Goal: Use online tool/utility: Use online tool/utility

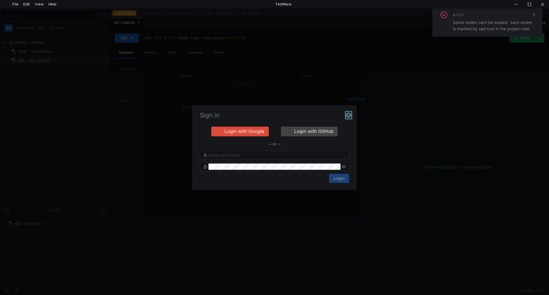
click at [349, 115] on icon "button" at bounding box center [348, 115] width 6 height 6
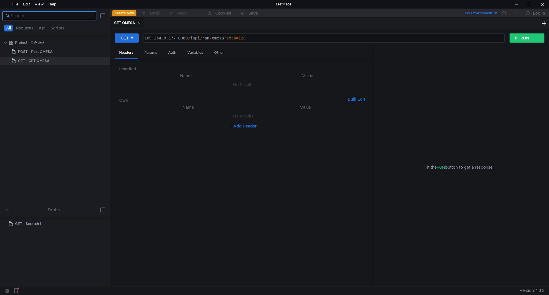
click at [75, 17] on input at bounding box center [52, 16] width 82 height 6
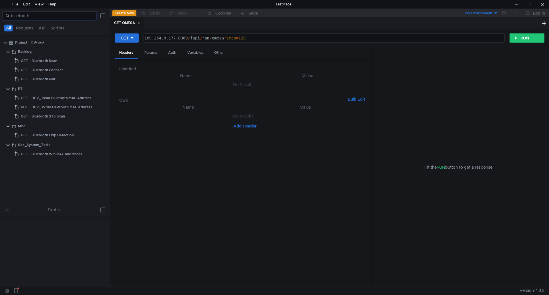
type input "bluetooth"
click at [66, 56] on div at bounding box center [55, 56] width 110 height 1
click at [66, 62] on div "Bluetooth Scan" at bounding box center [62, 61] width 62 height 9
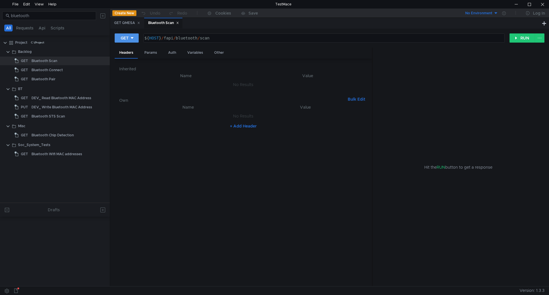
click at [134, 39] on icon at bounding box center [132, 38] width 4 height 4
click at [127, 60] on li "POST" at bounding box center [127, 59] width 25 height 9
click at [67, 119] on div "Bluetooth STS Scan" at bounding box center [62, 116] width 62 height 9
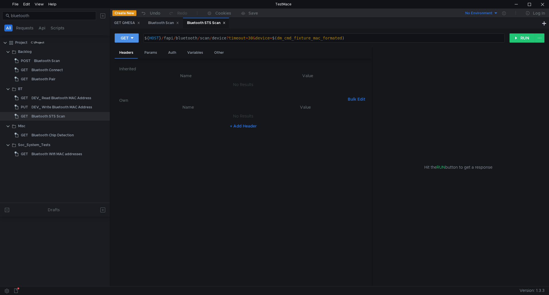
click at [134, 40] on icon at bounding box center [132, 38] width 4 height 4
click at [121, 58] on li "POST" at bounding box center [127, 59] width 25 height 9
click at [322, 49] on div "Headers Params Body Auth Variables Other" at bounding box center [243, 52] width 257 height 11
click at [517, 41] on button "RUN" at bounding box center [521, 37] width 25 height 9
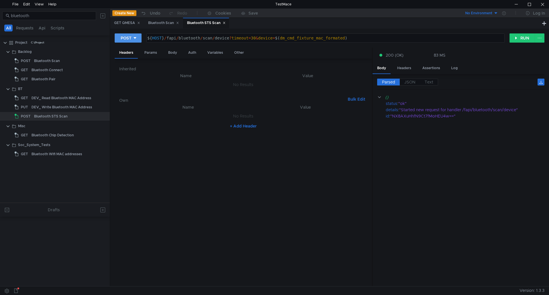
click at [137, 36] on button "POST" at bounding box center [128, 37] width 27 height 9
click at [134, 47] on li "GET" at bounding box center [128, 49] width 27 height 9
click at [517, 37] on button "RUN" at bounding box center [521, 37] width 25 height 9
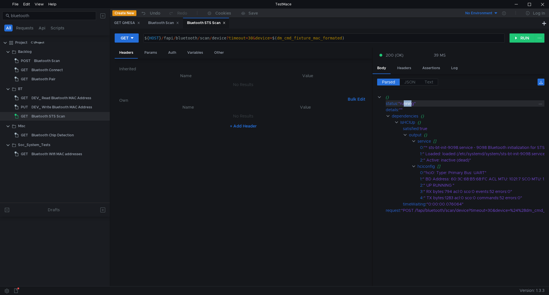
drag, startPoint x: 405, startPoint y: 103, endPoint x: 413, endPoint y: 105, distance: 7.3
click at [413, 105] on div ""running"" at bounding box center [506, 103] width 216 height 6
click at [415, 108] on div """" at bounding box center [506, 110] width 215 height 6
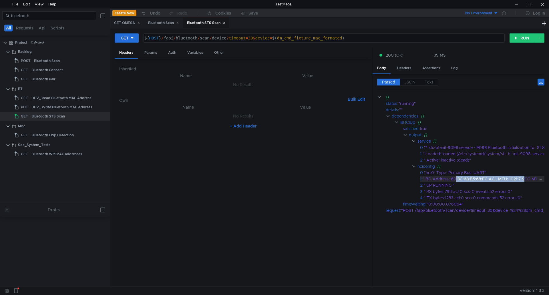
drag, startPoint x: 456, startPoint y: 179, endPoint x: 523, endPoint y: 177, distance: 67.2
click at [523, 177] on div "" BD Address: 60:3C:68:B5:68:FC ACL MTU: 1021:7 SCO MTU: 120:6"" at bounding box center [517, 179] width 191 height 6
click at [505, 181] on div "" BD Address: 60:3C:68:B5:68:FC ACL MTU: 1021:7 SCO MTU: 120:6"" at bounding box center [517, 179] width 191 height 6
click at [540, 2] on div at bounding box center [542, 4] width 13 height 9
